Goal: Task Accomplishment & Management: Manage account settings

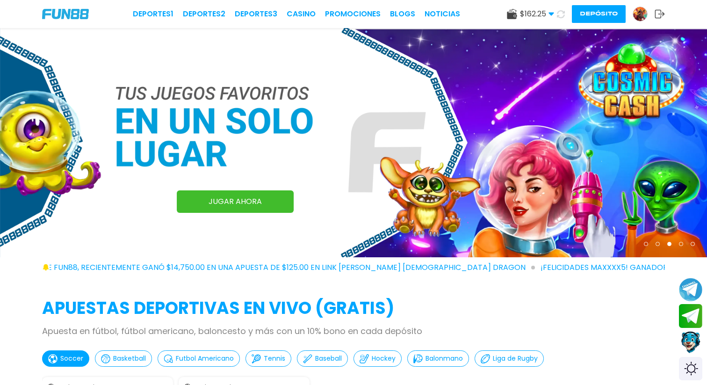
click at [642, 13] on img at bounding box center [641, 14] width 14 height 14
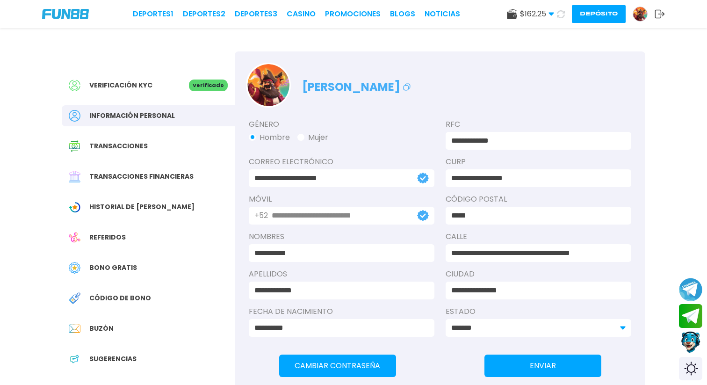
click at [167, 173] on span "Transacciones financieras" at bounding box center [141, 177] width 104 height 10
